Goal: Task Accomplishment & Management: Complete application form

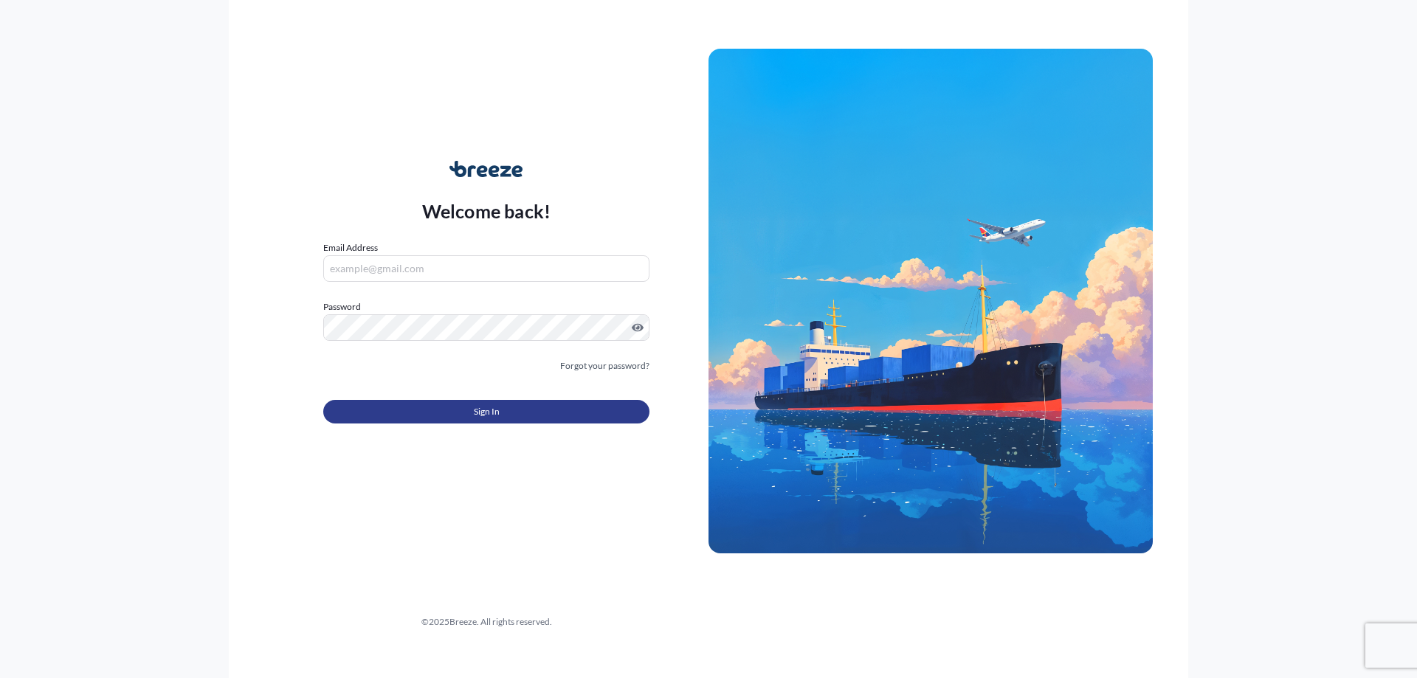
type input "[PERSON_NAME][EMAIL_ADDRESS][DOMAIN_NAME]"
click at [519, 404] on button "Sign In" at bounding box center [486, 412] width 326 height 24
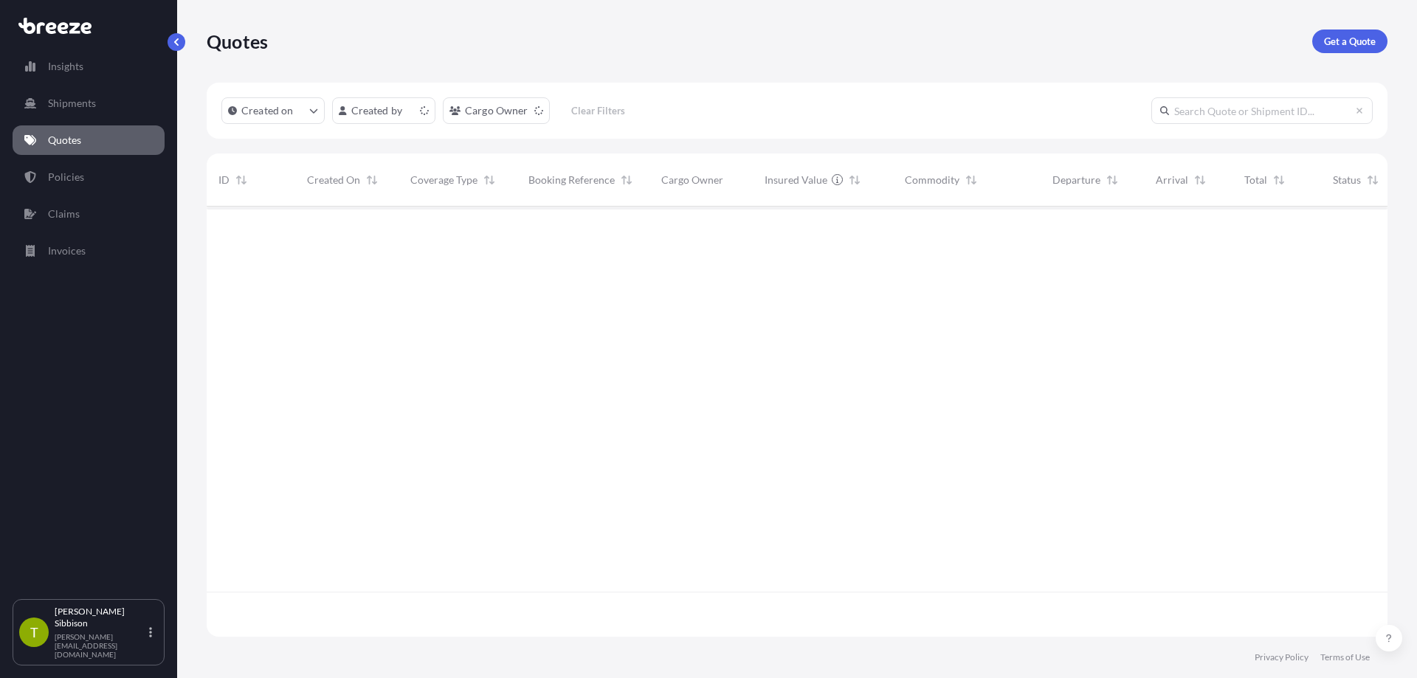
scroll to position [427, 1169]
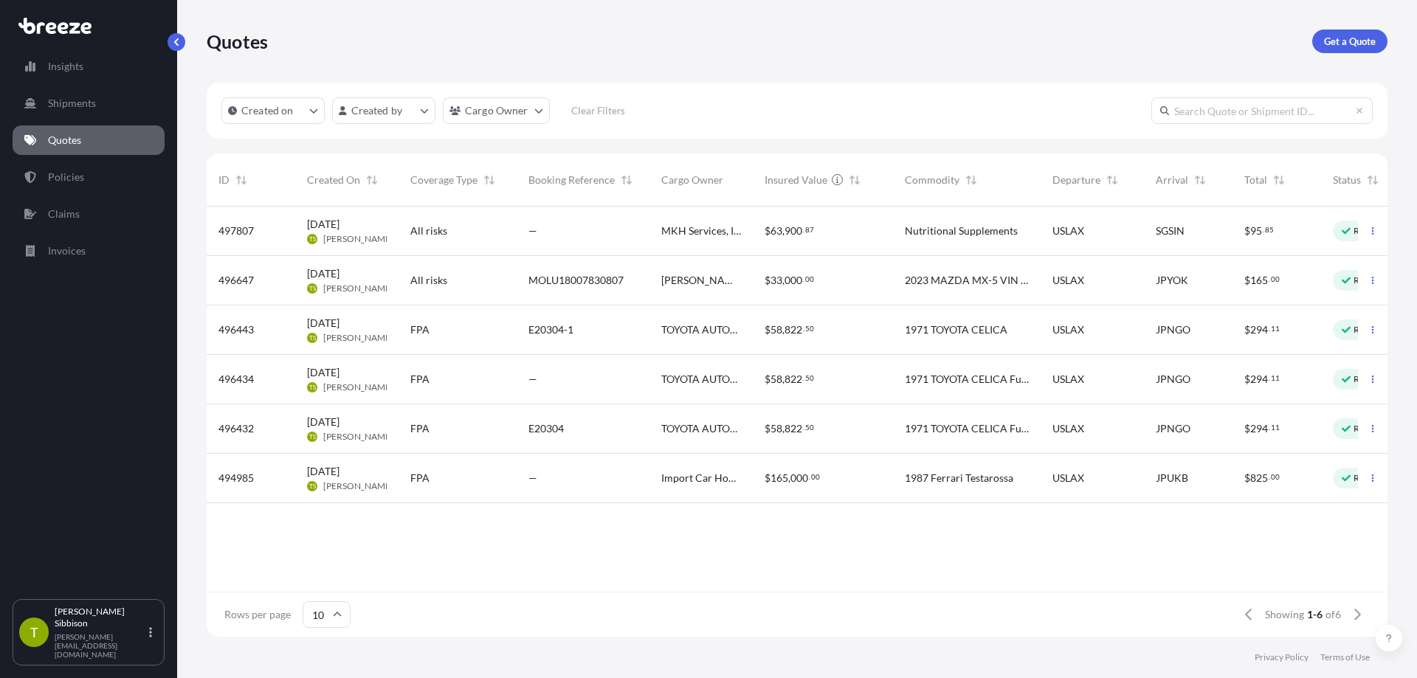
click at [803, 235] on span "$ 63 , 900 . 87" at bounding box center [788, 231] width 49 height 10
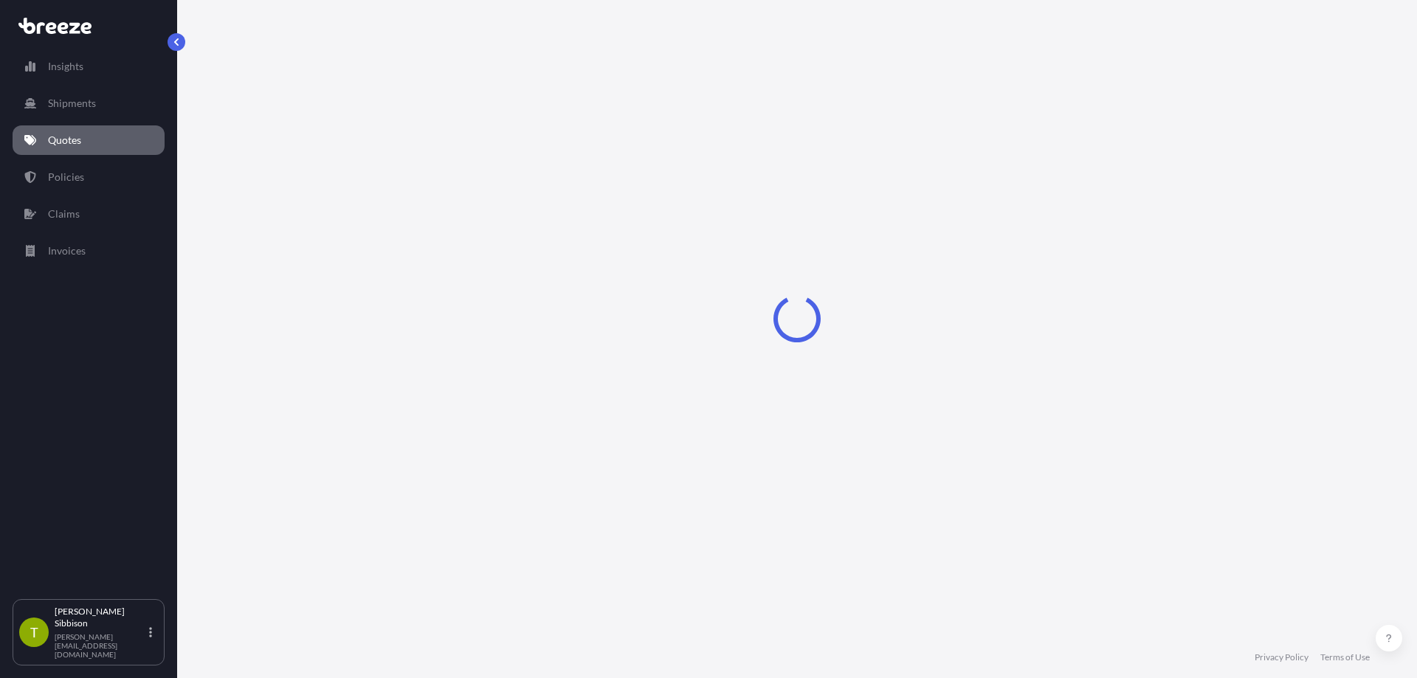
select select "Road"
select select "Sea"
select select "1"
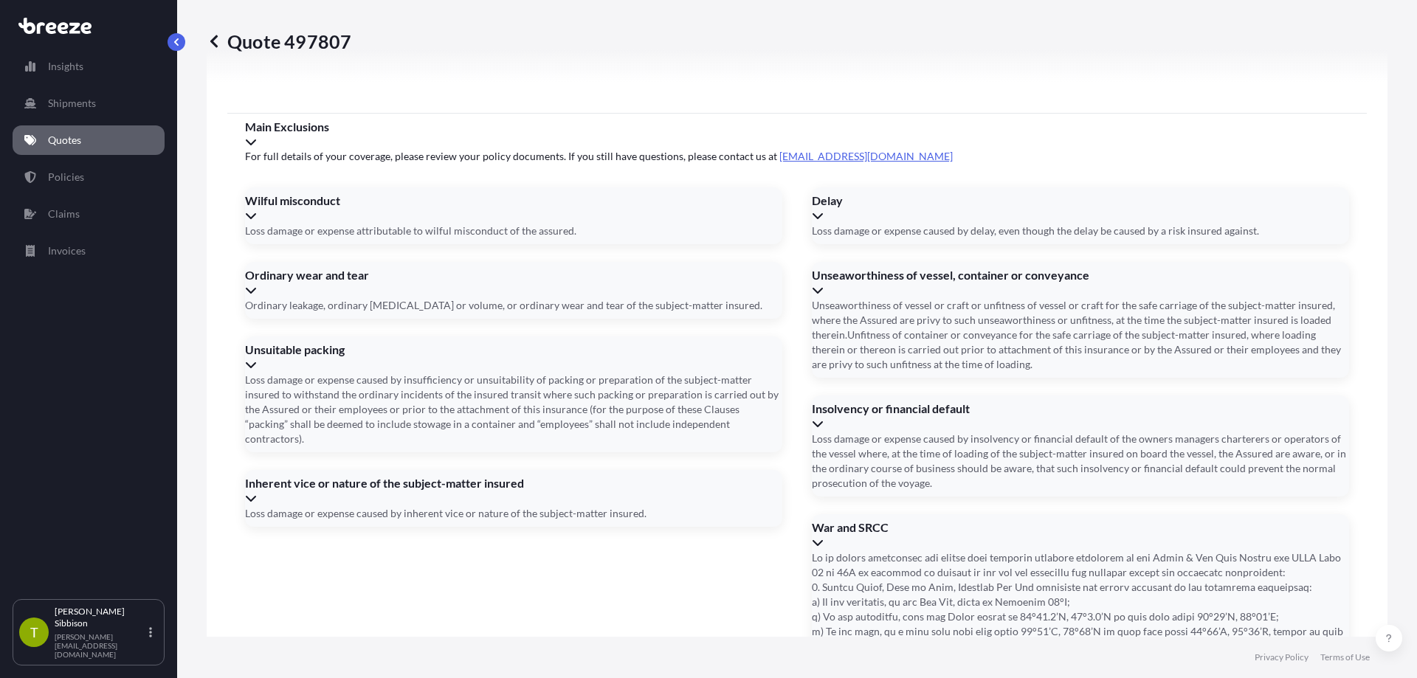
scroll to position [1898, 0]
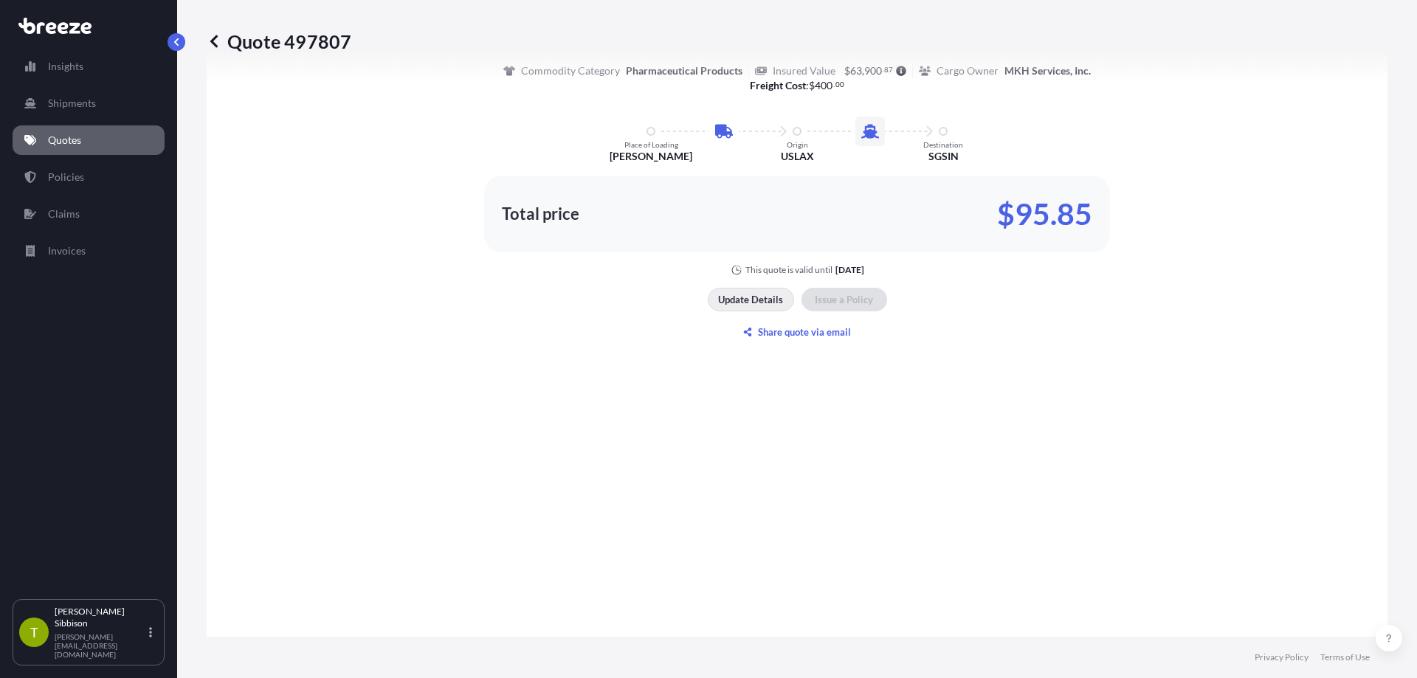
click at [730, 302] on p "Update Details" at bounding box center [750, 299] width 65 height 15
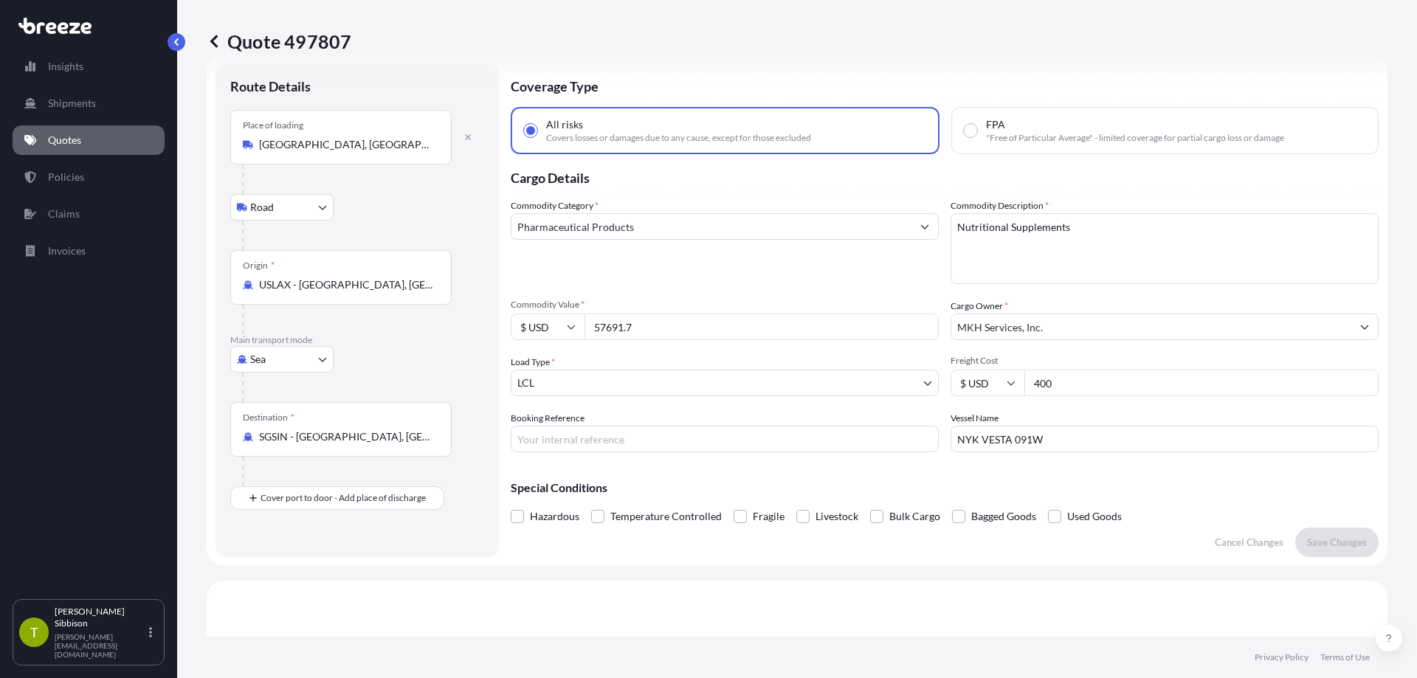
scroll to position [24, 0]
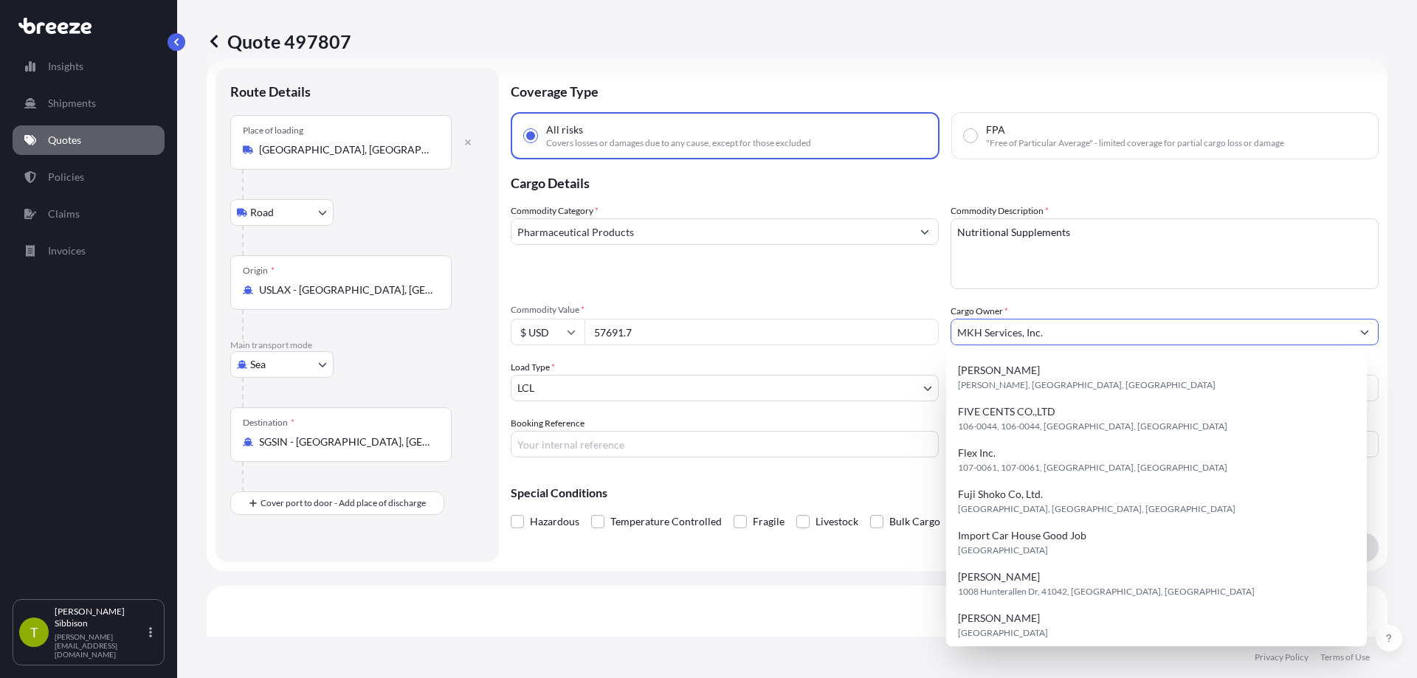
click at [989, 325] on input "MKH Services, Inc." at bounding box center [1151, 332] width 400 height 27
paste input "W&W Wood, LLC"
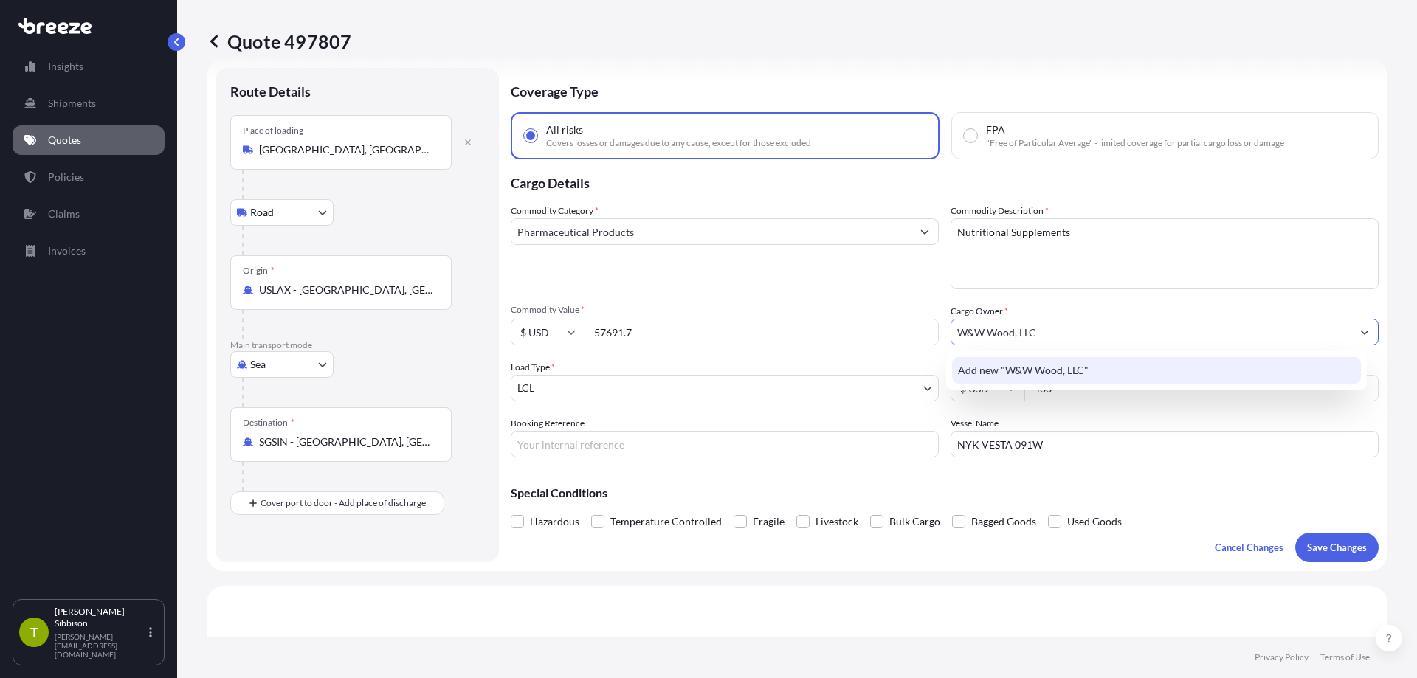
click at [1157, 373] on div "Add new "W&W Wood, LLC"" at bounding box center [1157, 370] width 410 height 27
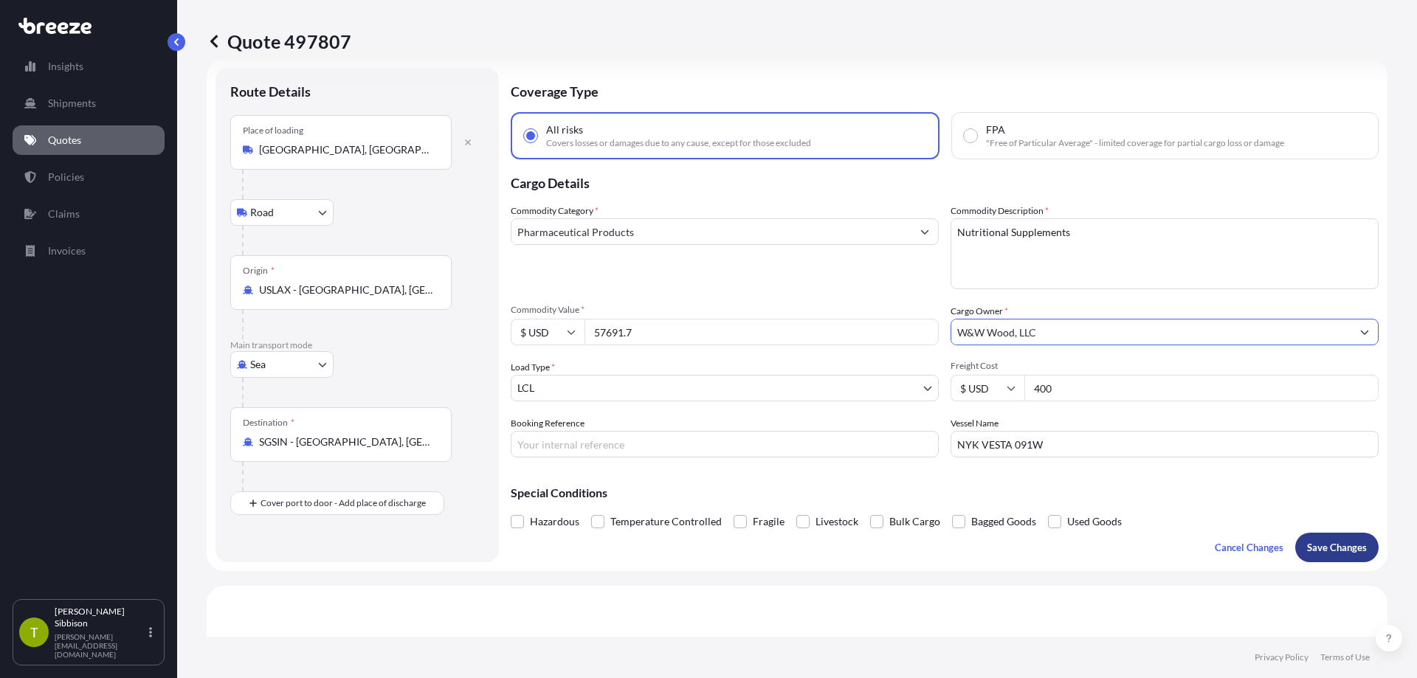
type input "W&W Wood, LLC"
click at [1316, 539] on button "Save Changes" at bounding box center [1336, 548] width 83 height 30
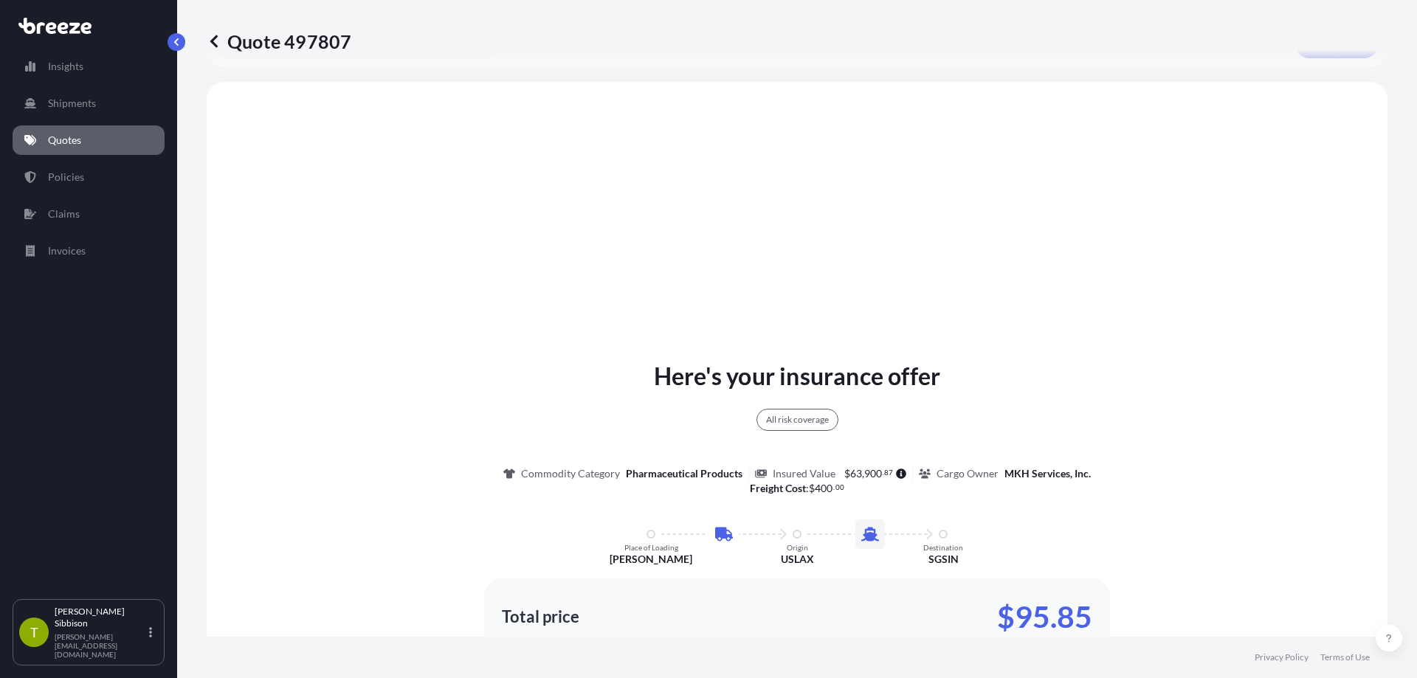
scroll to position [536, 0]
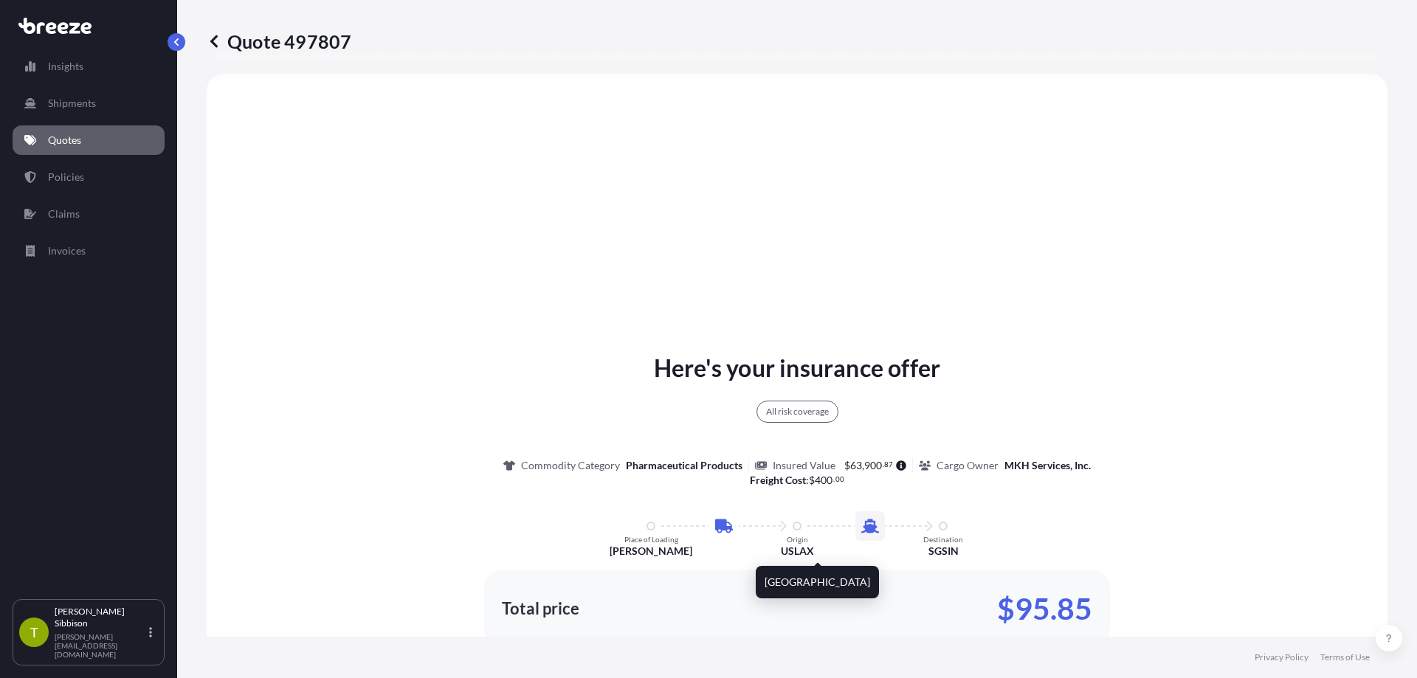
select select "Road"
select select "Sea"
select select "1"
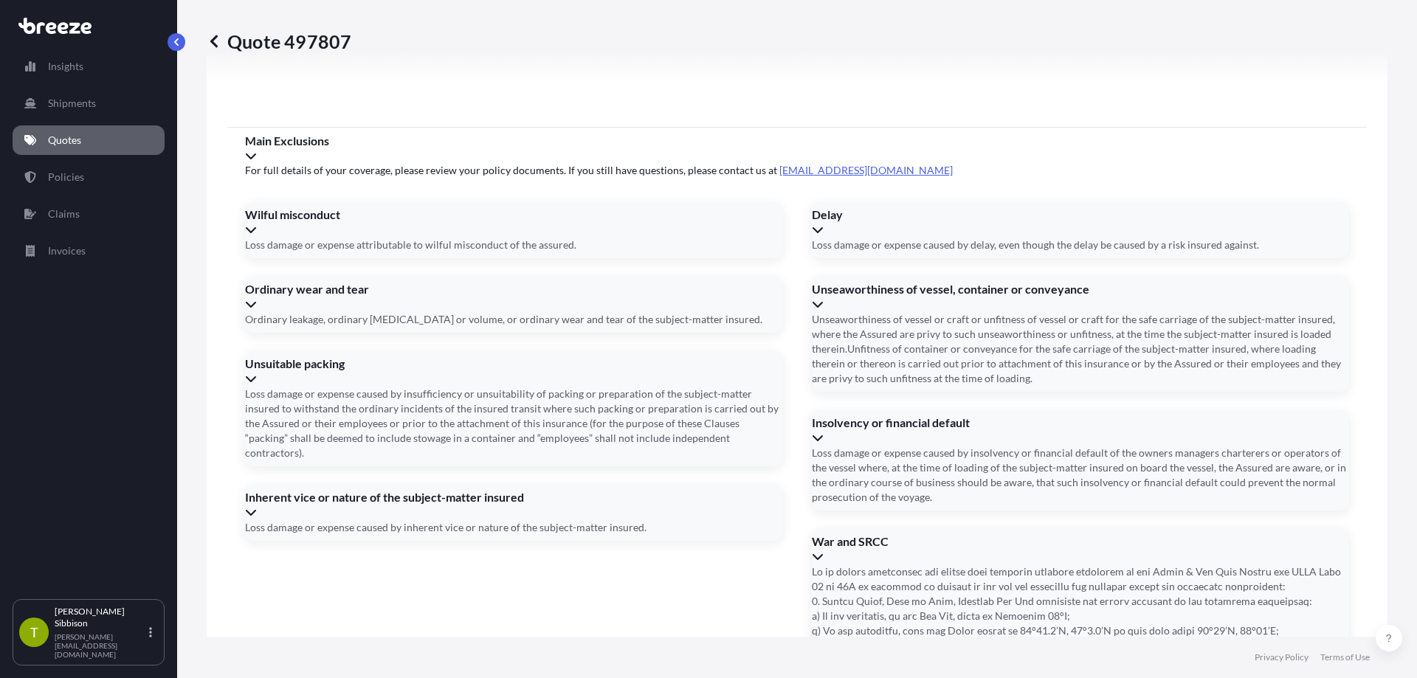
scroll to position [1898, 0]
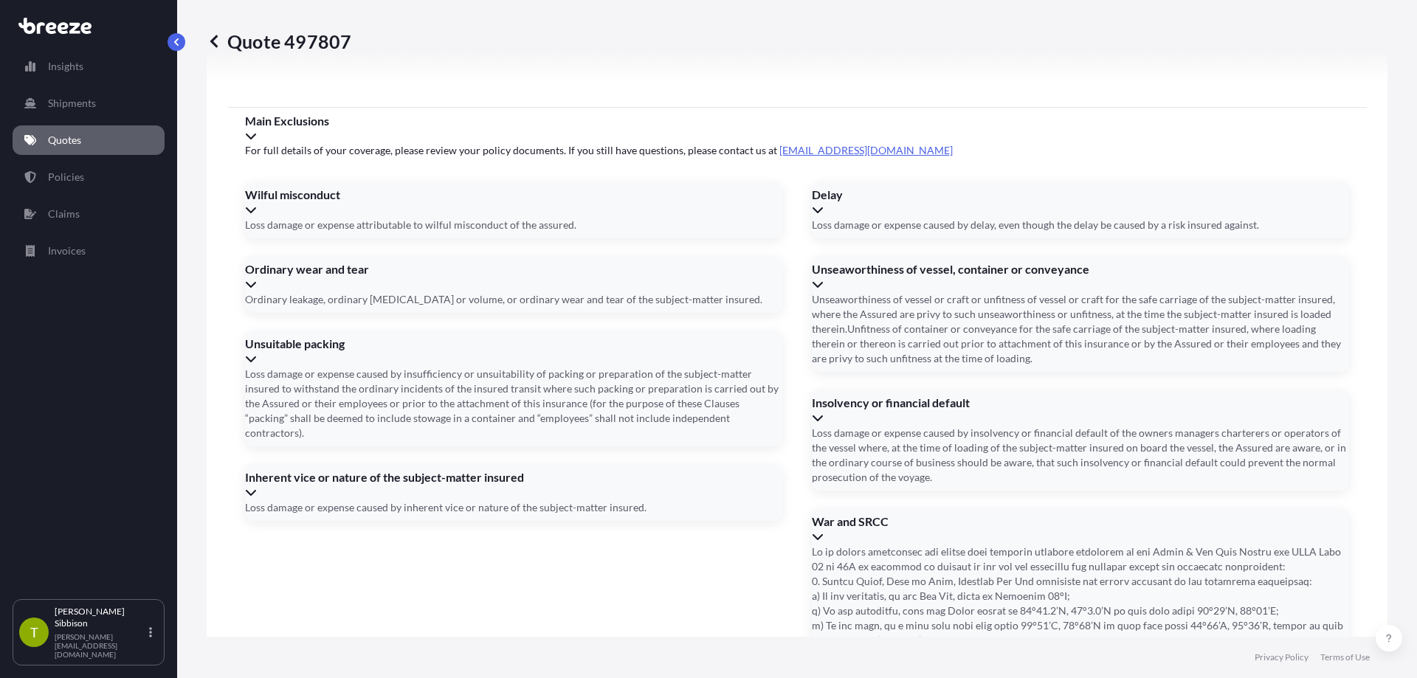
paste input "[STREET_ADDRESS]"
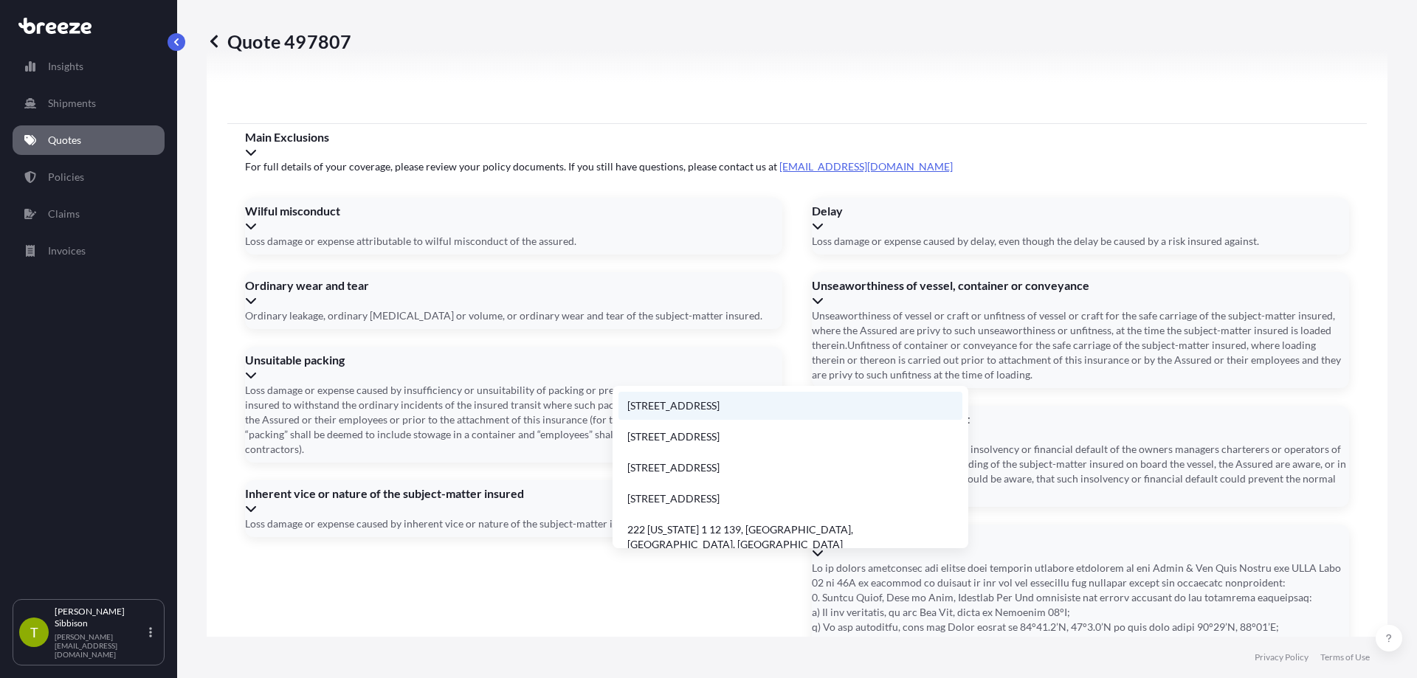
click at [836, 407] on li "[STREET_ADDRESS]" at bounding box center [790, 406] width 344 height 28
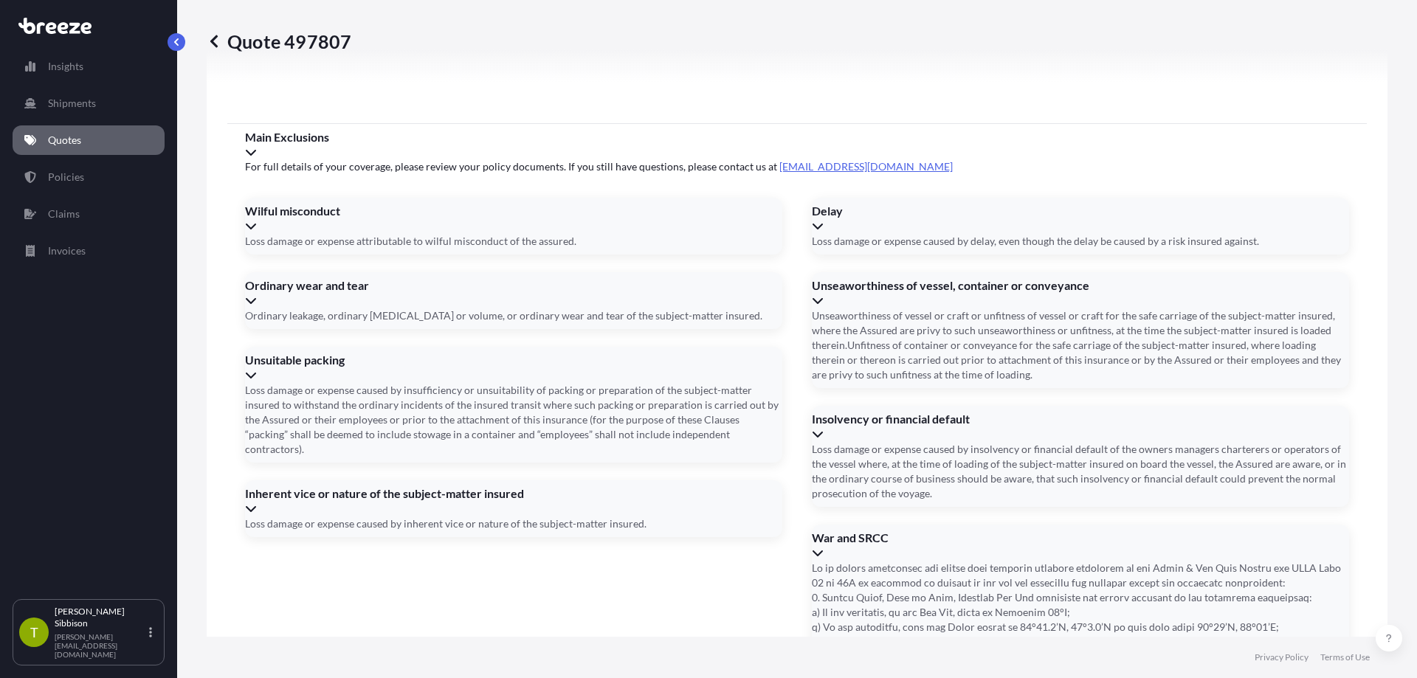
type input "[STREET_ADDRESS]"
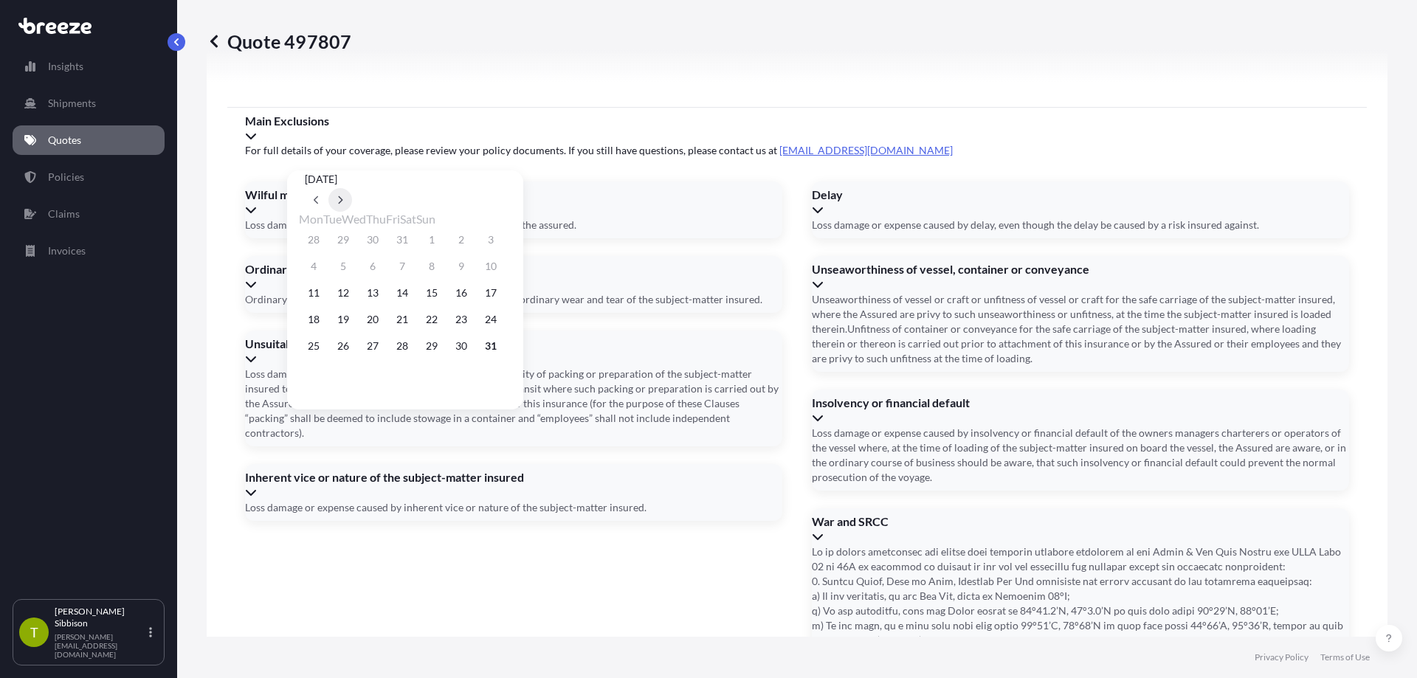
click at [343, 196] on icon at bounding box center [340, 200] width 6 height 9
click at [317, 276] on button "8" at bounding box center [314, 267] width 24 height 24
type input "[DATE]"
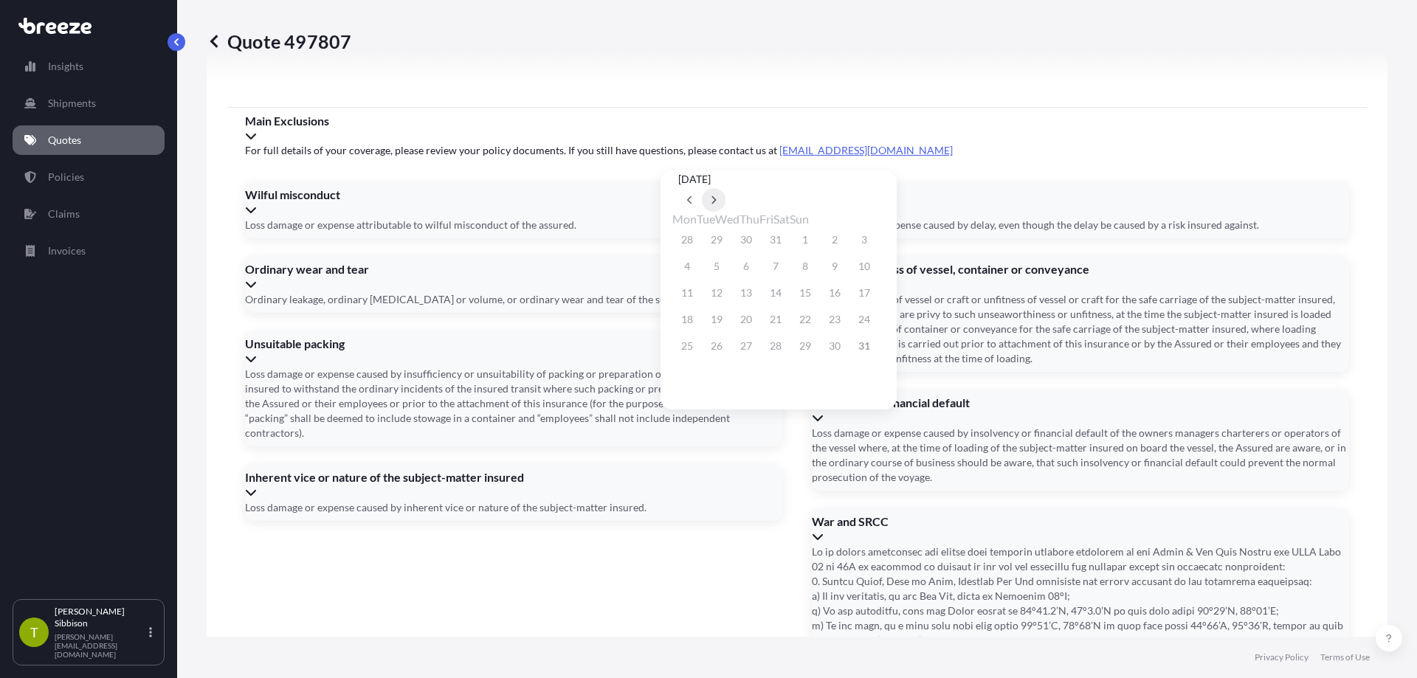
click at [725, 190] on button at bounding box center [714, 200] width 24 height 24
click at [725, 188] on button at bounding box center [714, 200] width 24 height 24
click at [787, 264] on button "9" at bounding box center [776, 267] width 24 height 24
type input "[DATE]"
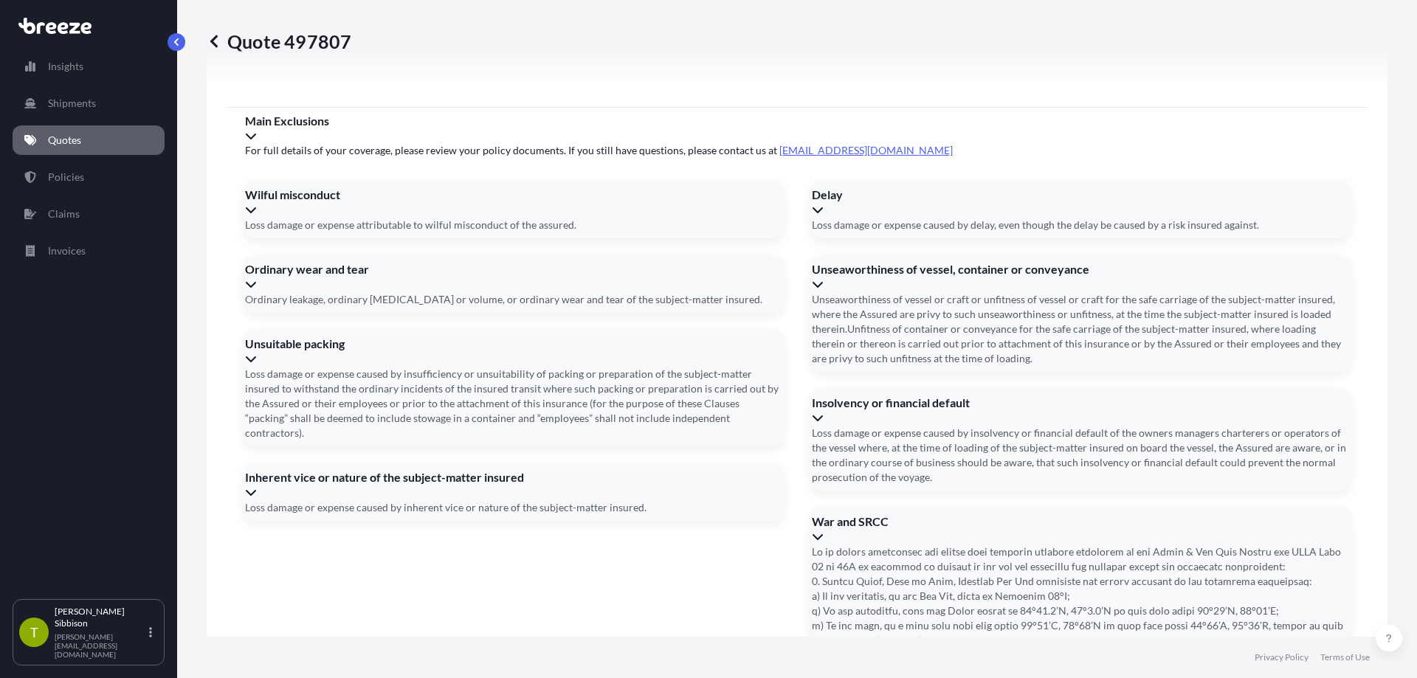
drag, startPoint x: 596, startPoint y: 374, endPoint x: 581, endPoint y: 392, distance: 23.5
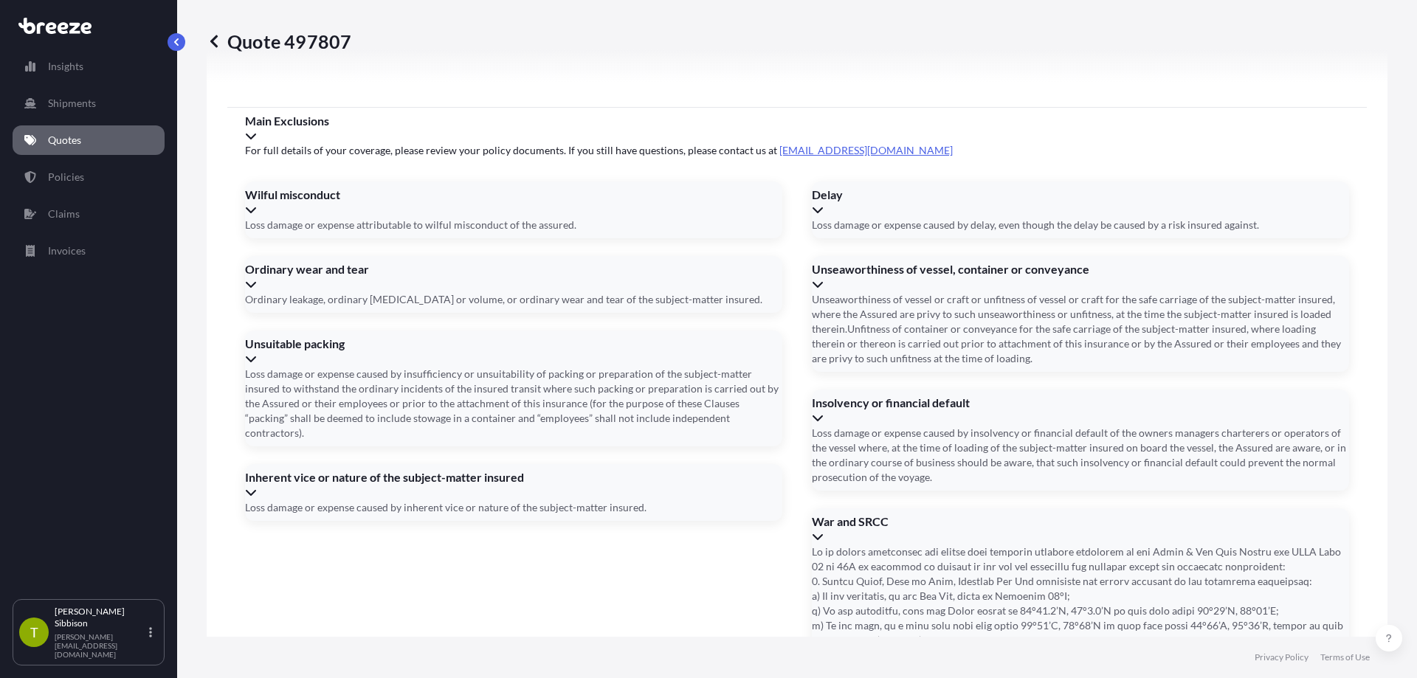
paste input "OE-25080036"
type input "OE-25080036"
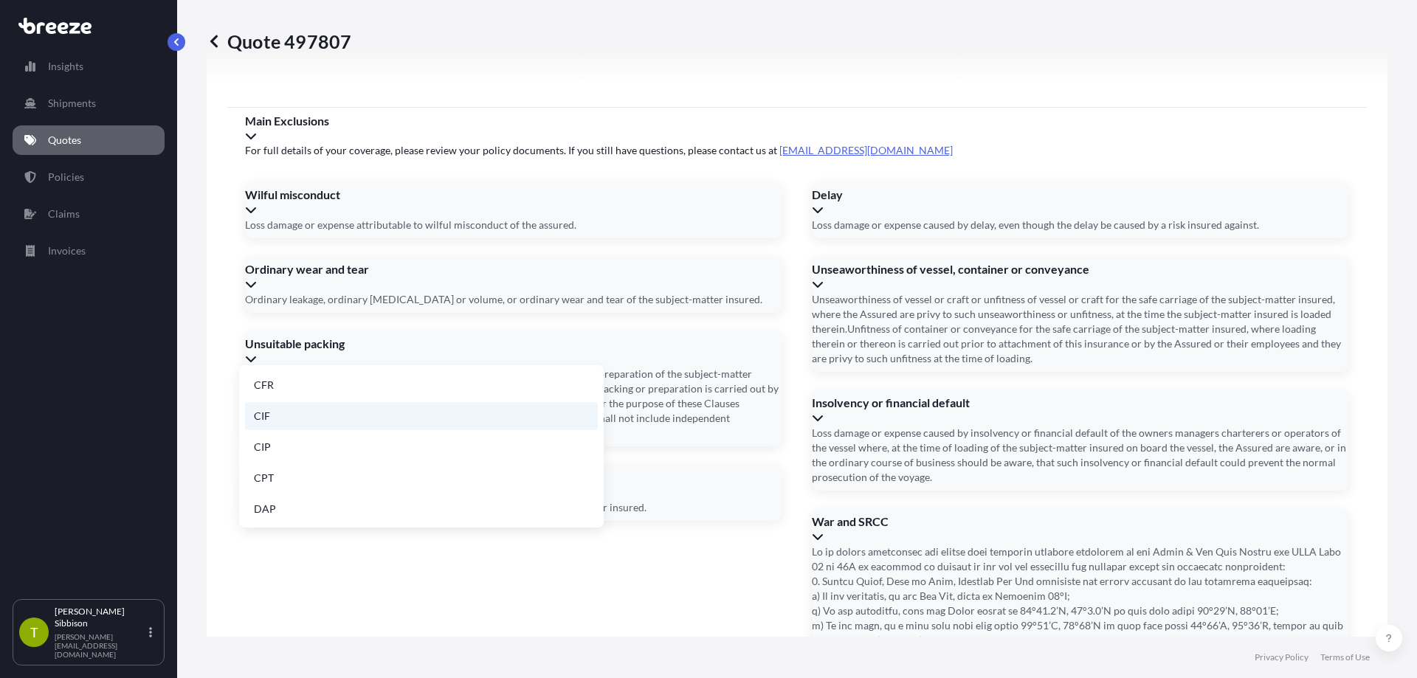
click at [426, 411] on li "CIF" at bounding box center [421, 416] width 353 height 28
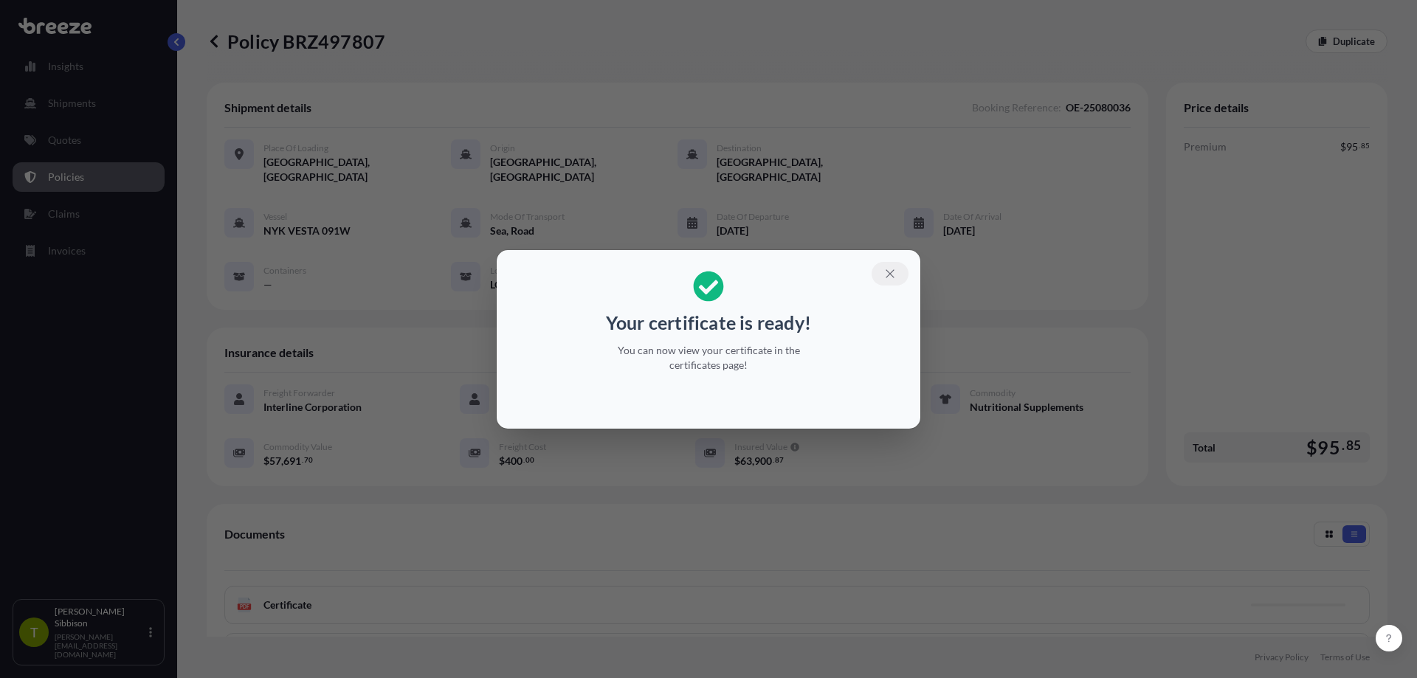
click at [895, 274] on icon "button" at bounding box center [889, 273] width 13 height 13
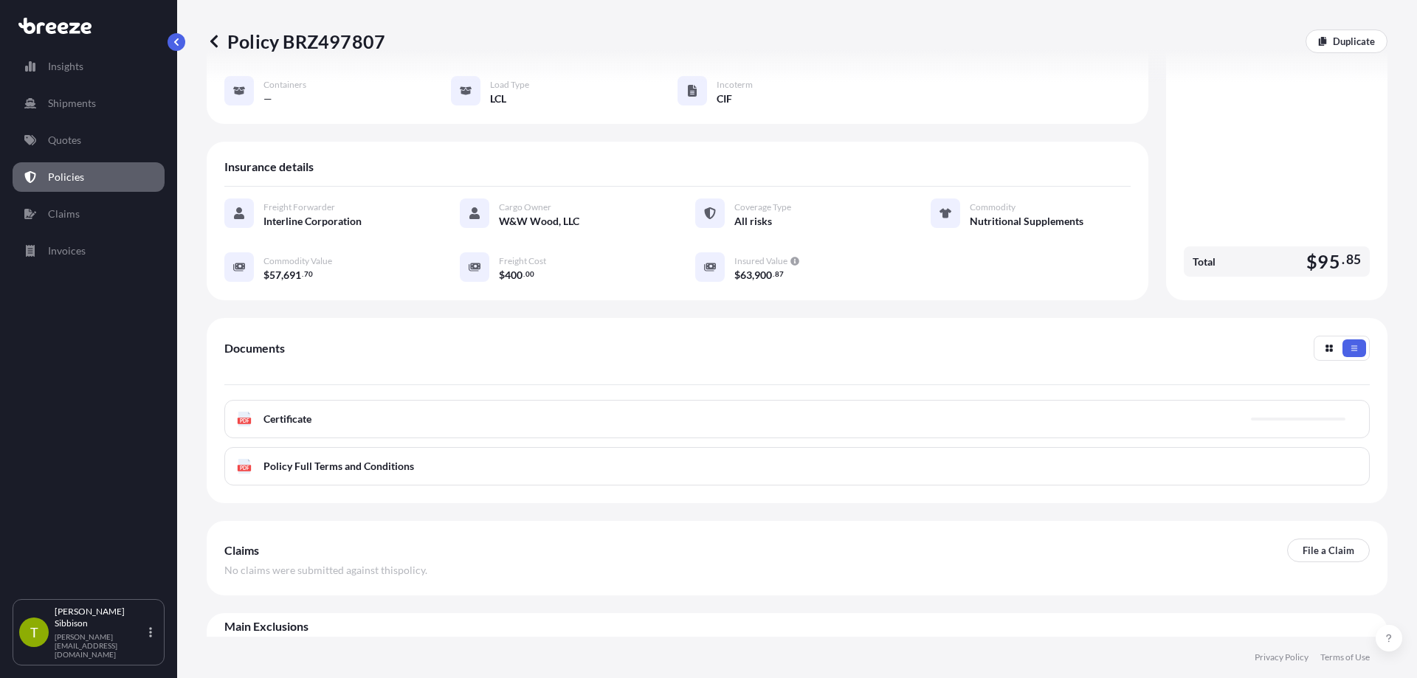
scroll to position [195, 0]
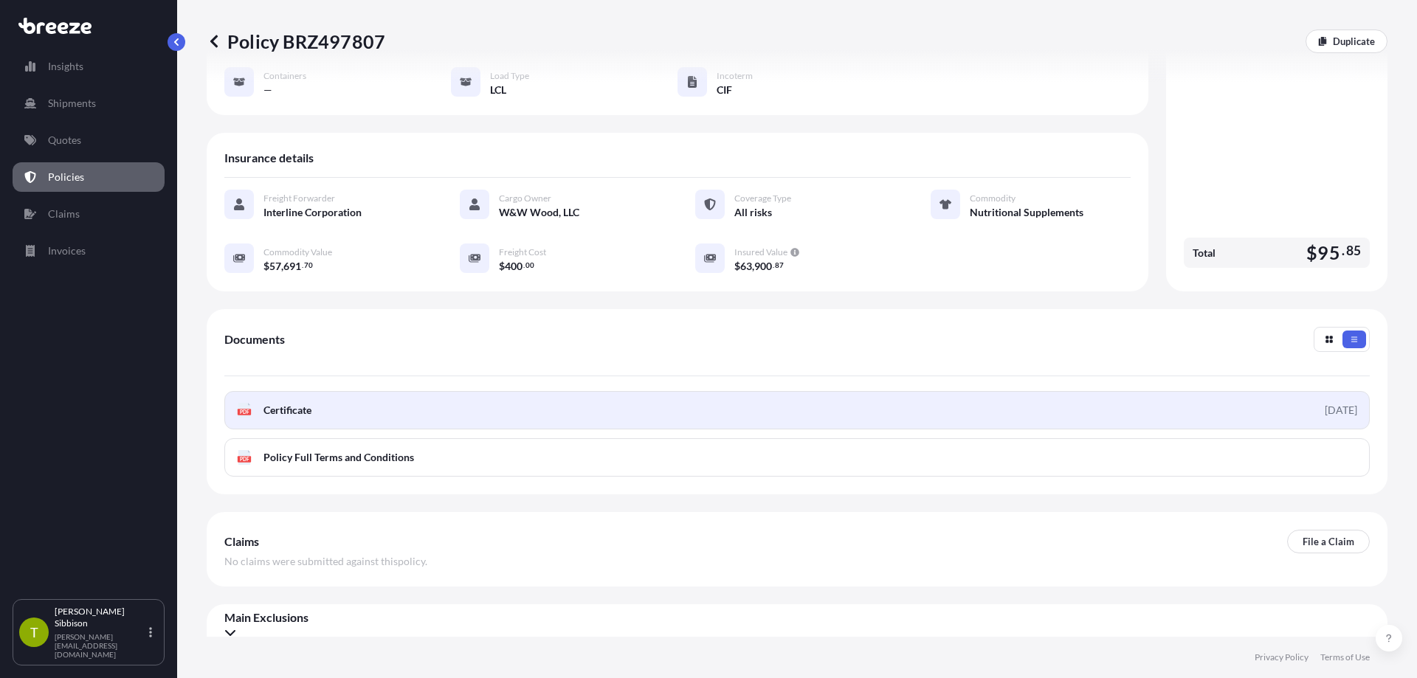
click at [1324, 403] on div "[DATE]" at bounding box center [1340, 410] width 32 height 15
